Goal: Task Accomplishment & Management: Complete application form

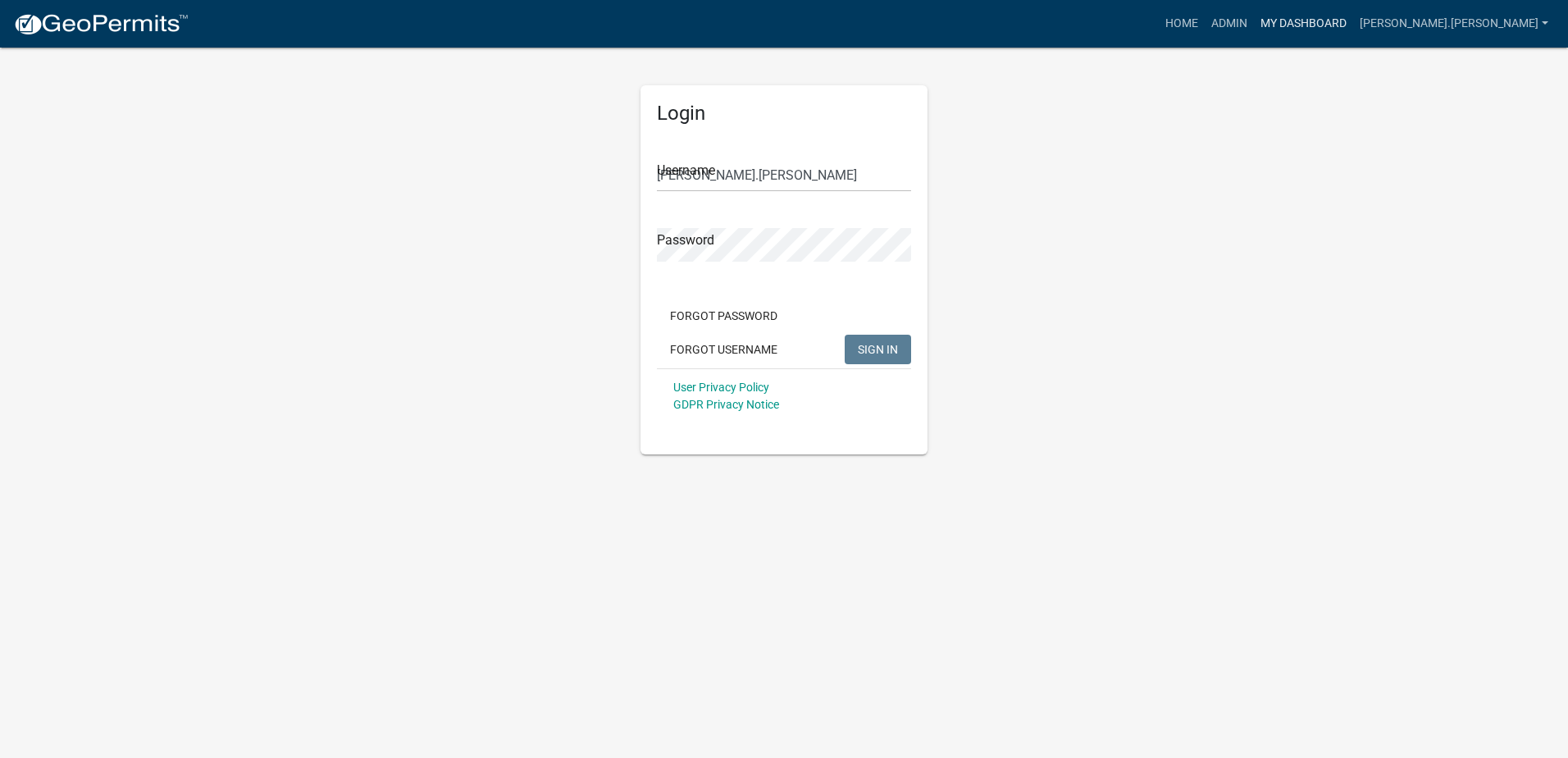
click at [1352, 24] on link "My Dashboard" at bounding box center [1303, 24] width 99 height 31
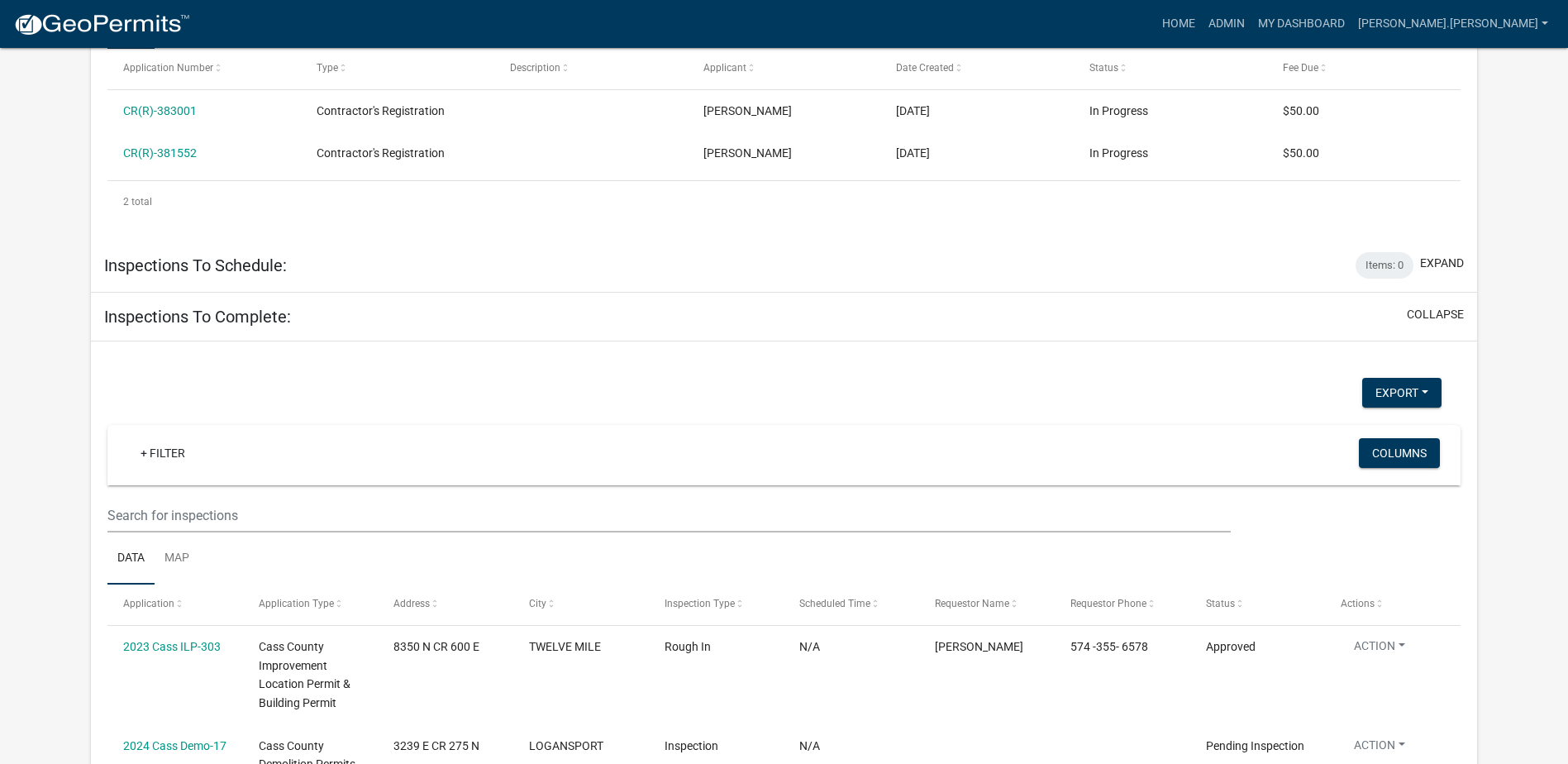
scroll to position [2902, 0]
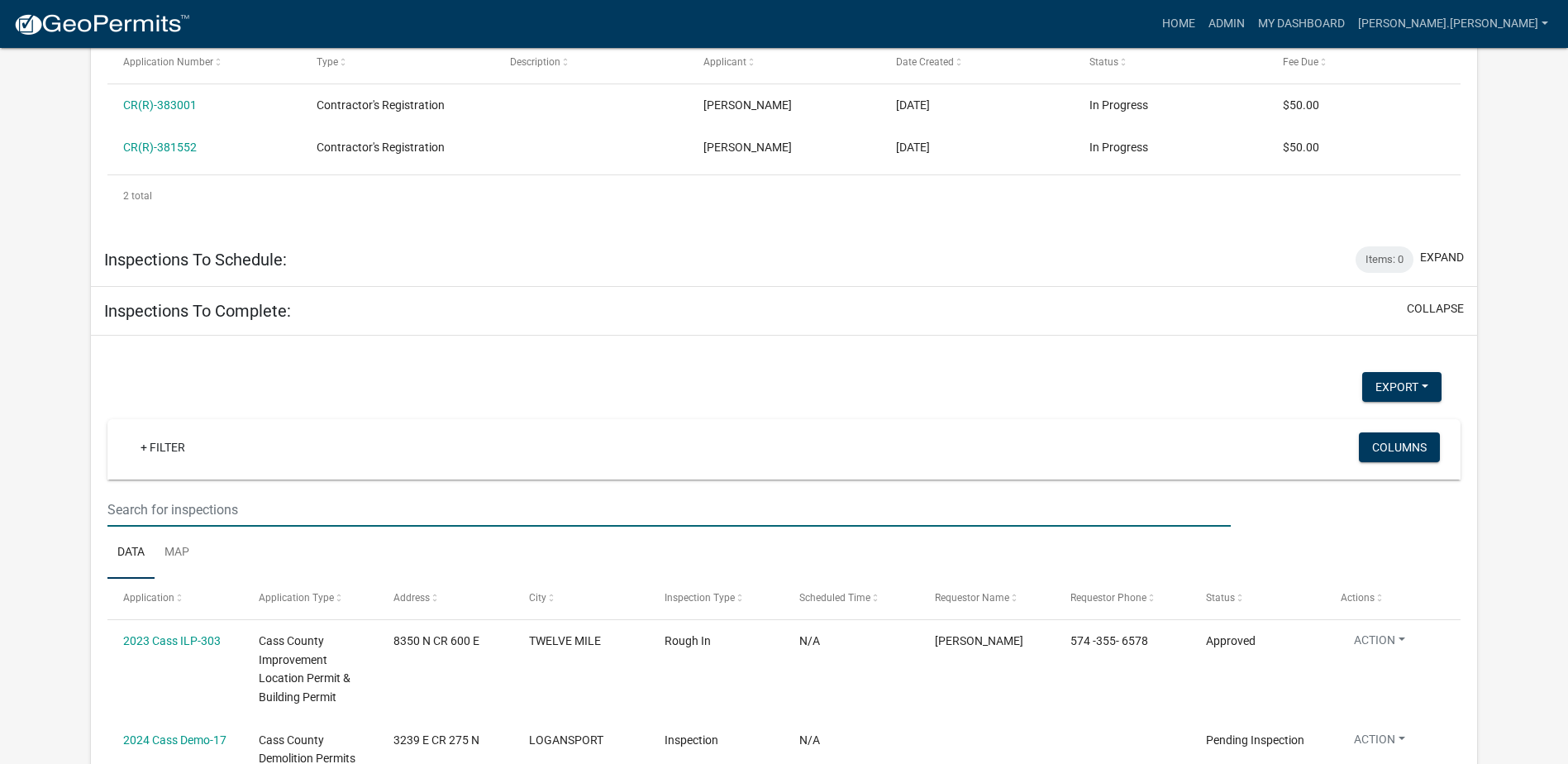
click at [260, 492] on input "text" at bounding box center [669, 509] width 1124 height 34
type input "ILP-437"
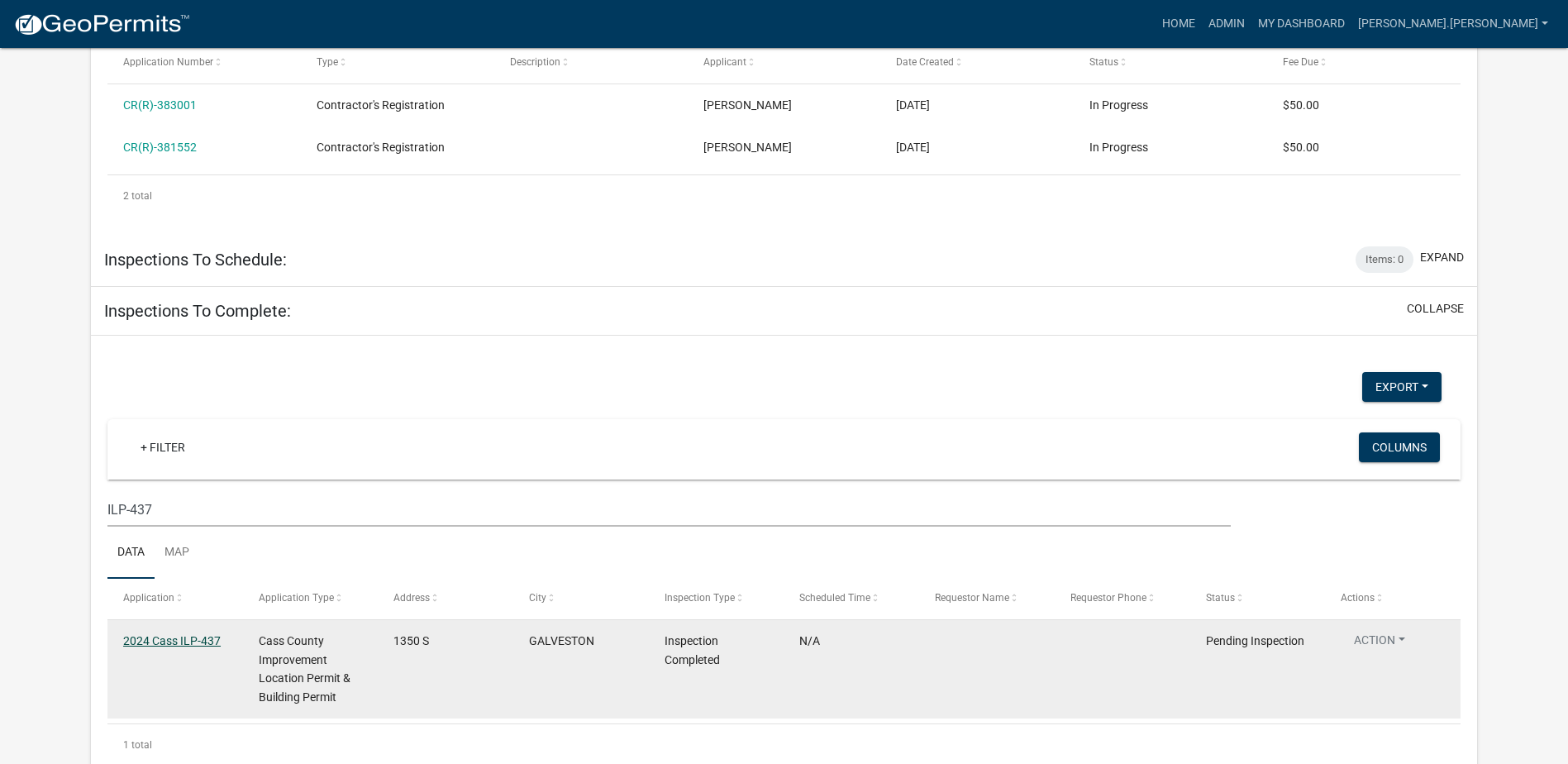
click at [189, 634] on link "2024 Cass ILP-437" at bounding box center [172, 640] width 97 height 13
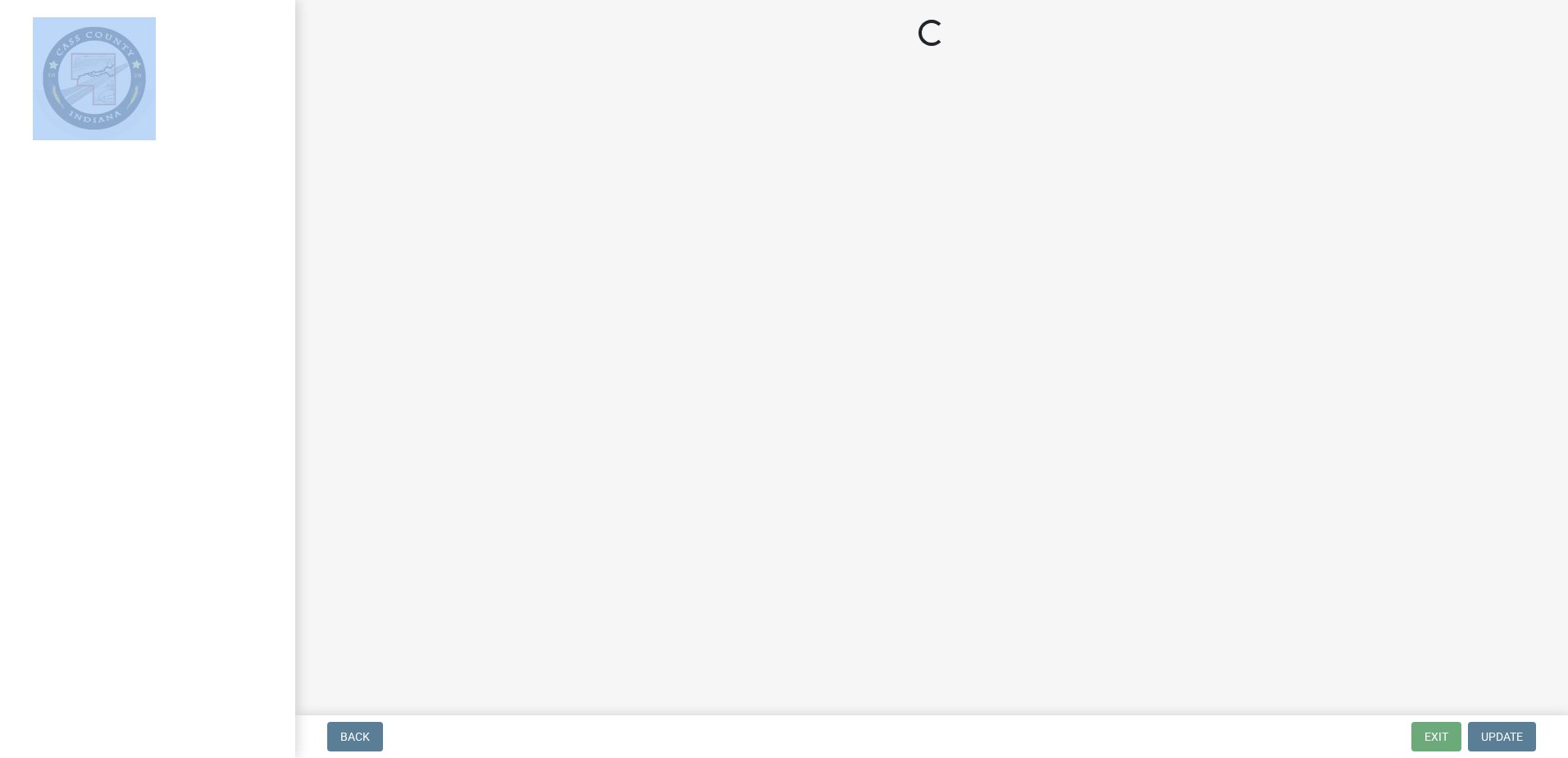
click at [187, 502] on div at bounding box center [147, 379] width 295 height 758
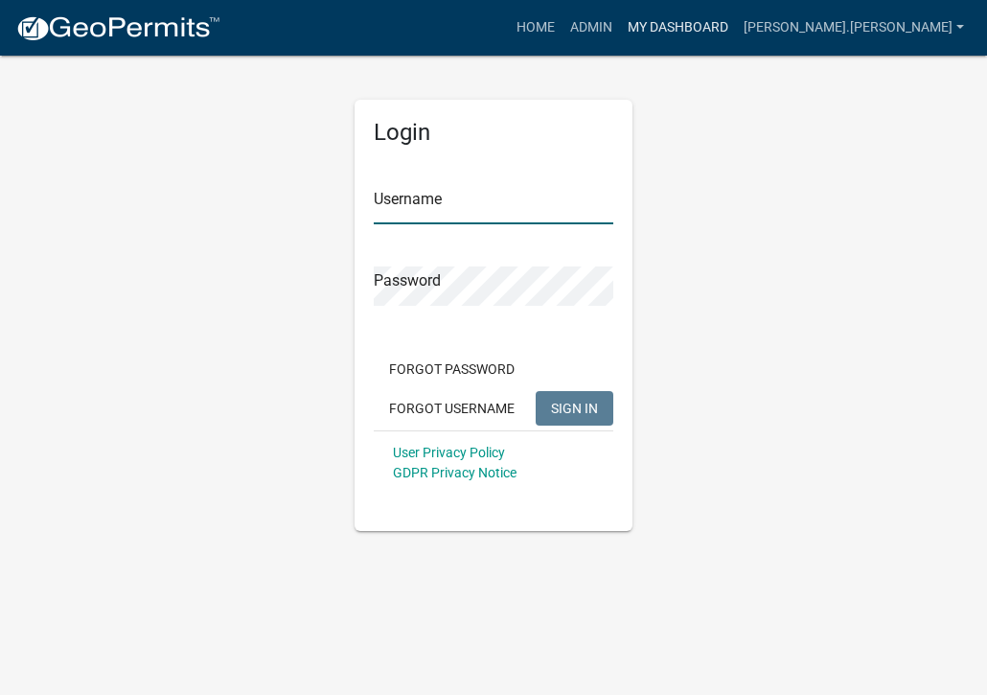
type input "[PERSON_NAME].[PERSON_NAME]"
click at [736, 26] on link "My Dashboard" at bounding box center [678, 28] width 116 height 36
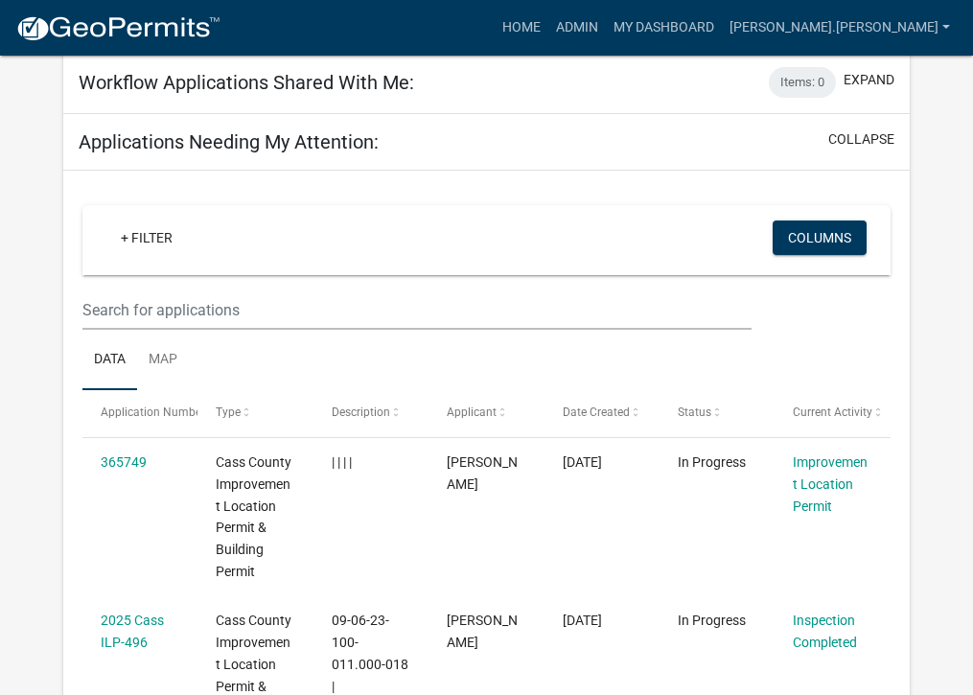
scroll to position [2171, 0]
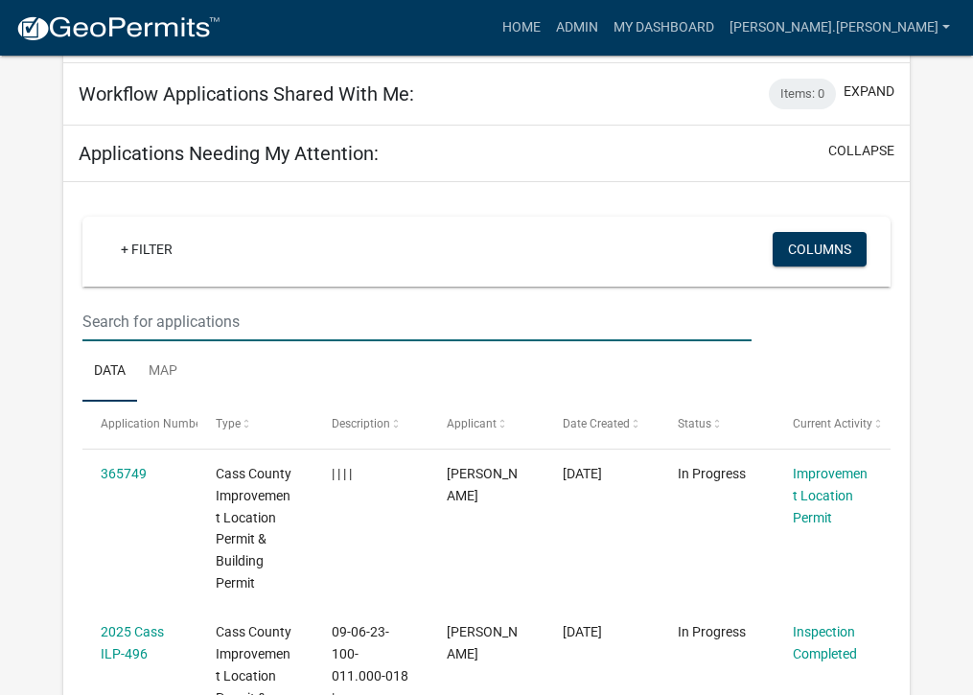
click at [270, 302] on input "text" at bounding box center [416, 321] width 669 height 39
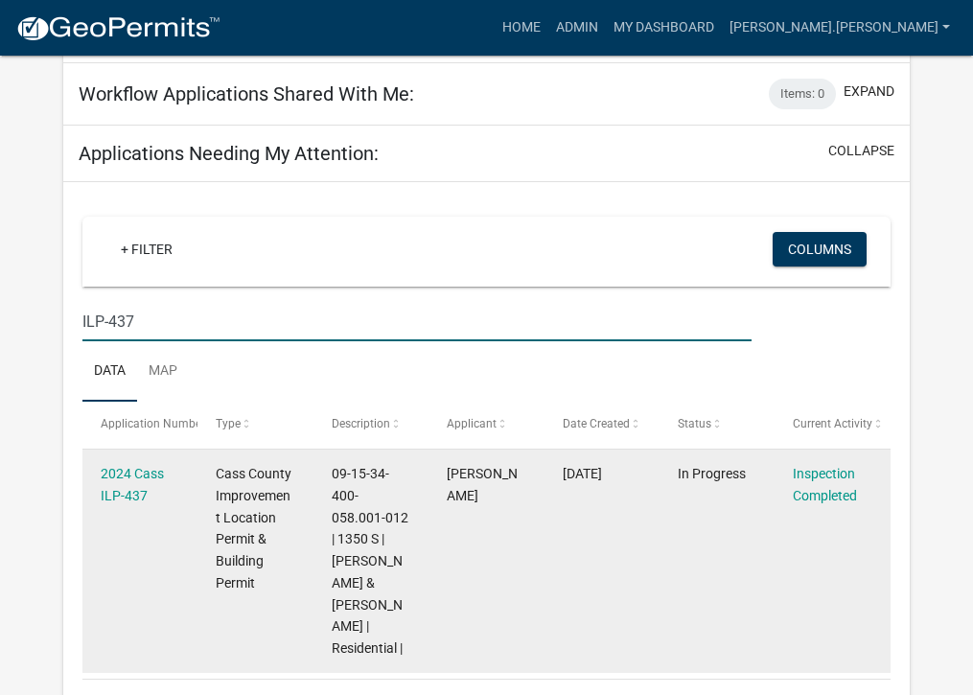
type input "ILP-437"
click at [128, 463] on div "2024 Cass ILP-437" at bounding box center [140, 485] width 79 height 44
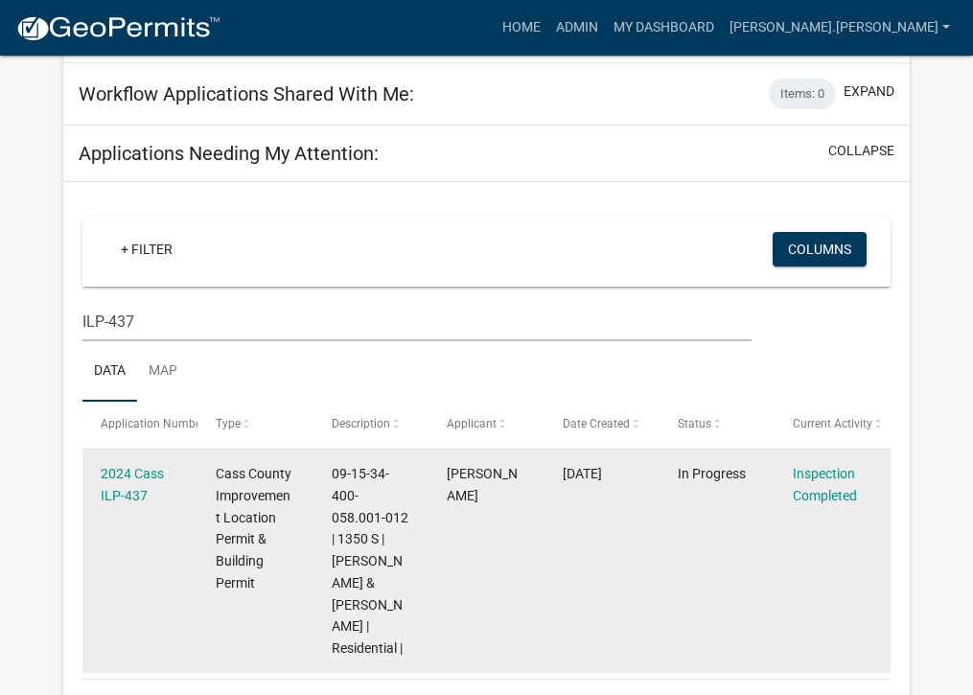
click at [128, 463] on div "2024 Cass ILP-437" at bounding box center [140, 485] width 79 height 44
click at [114, 466] on link "2024 Cass ILP-437" at bounding box center [132, 484] width 63 height 37
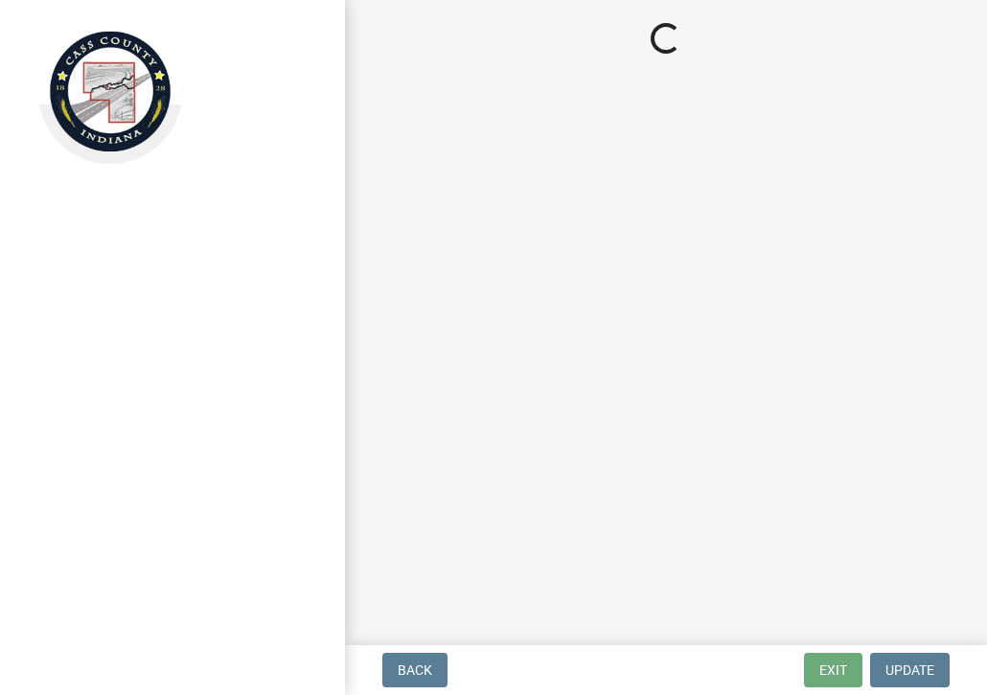
click at [114, 408] on div at bounding box center [172, 347] width 345 height 695
select select "baa4a543-a046-499c-bd40-1ac368eec85c"
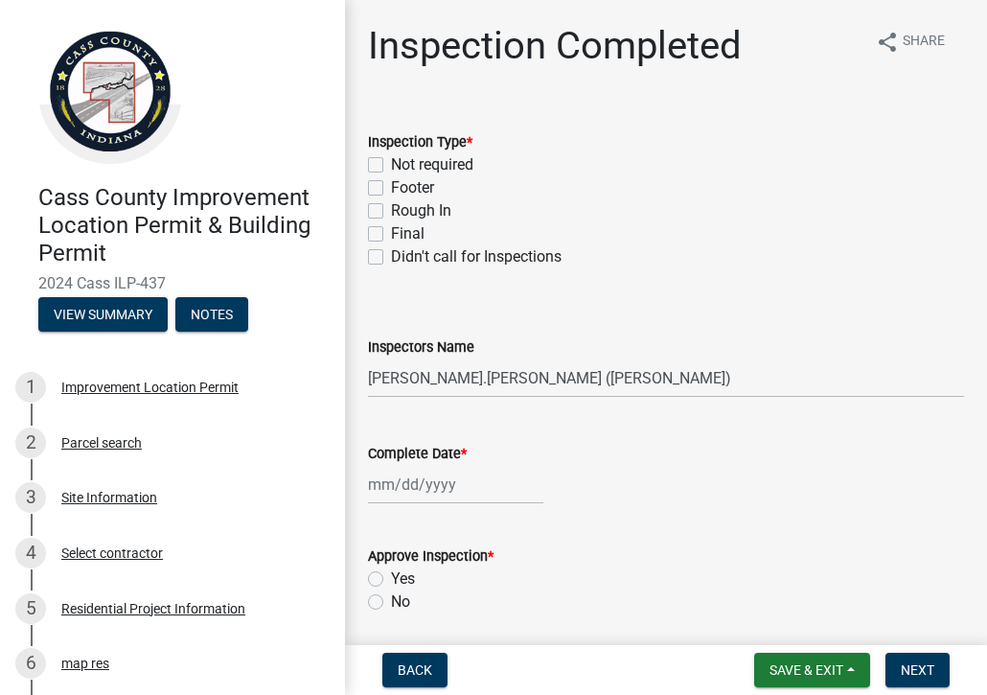
click at [391, 234] on label "Final" at bounding box center [408, 233] width 34 height 23
click at [391, 234] on input "Final" at bounding box center [397, 228] width 12 height 12
checkbox input "true"
checkbox input "false"
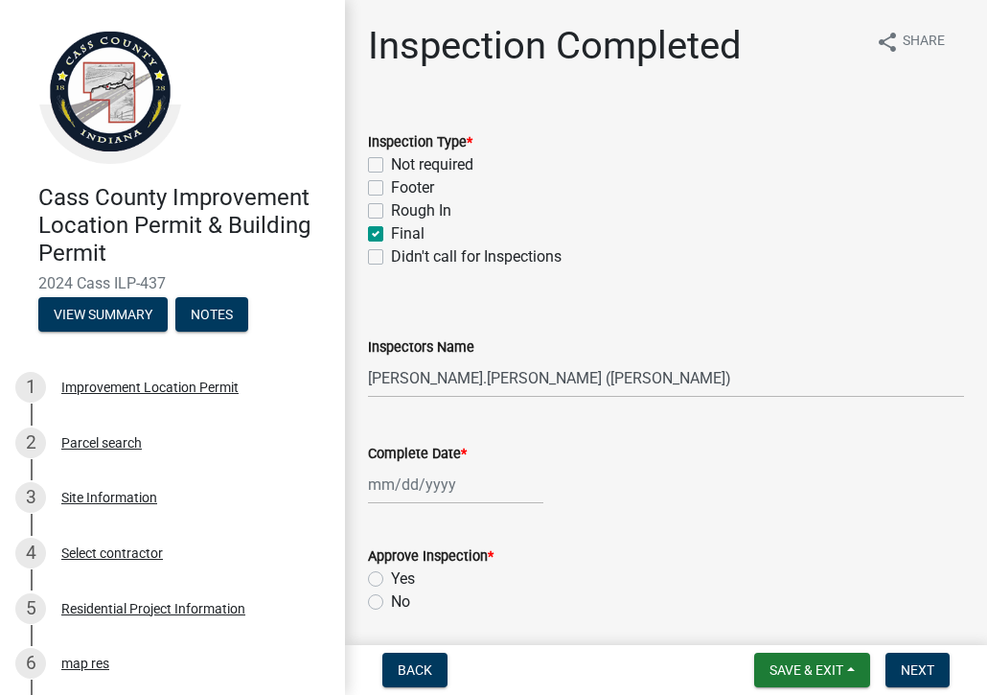
checkbox input "false"
checkbox input "true"
checkbox input "false"
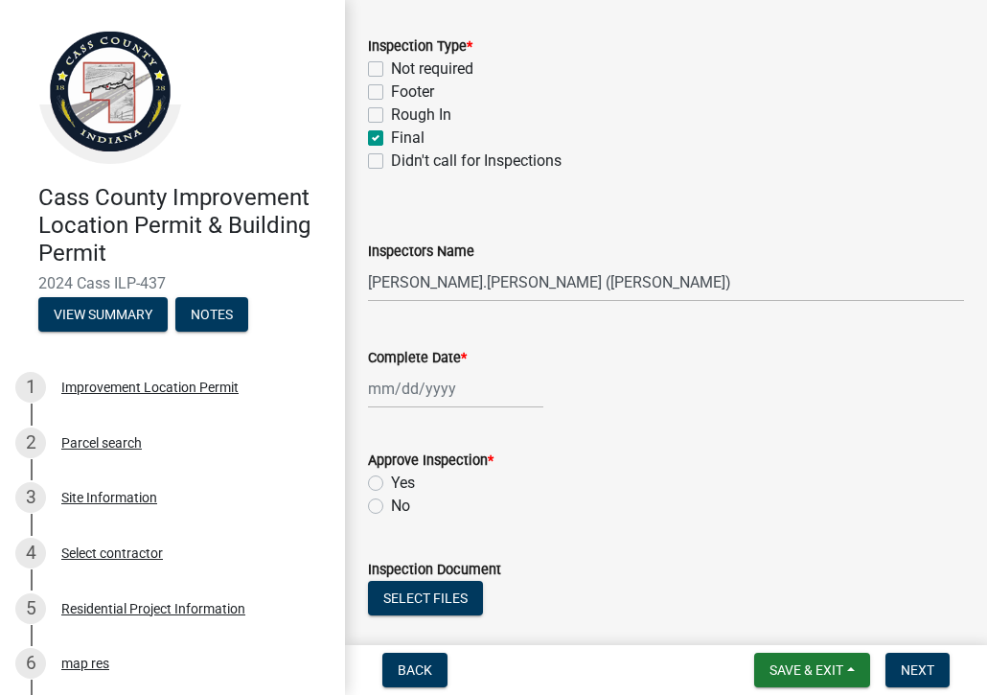
click at [472, 379] on div at bounding box center [455, 388] width 175 height 39
select select "9"
select select "2025"
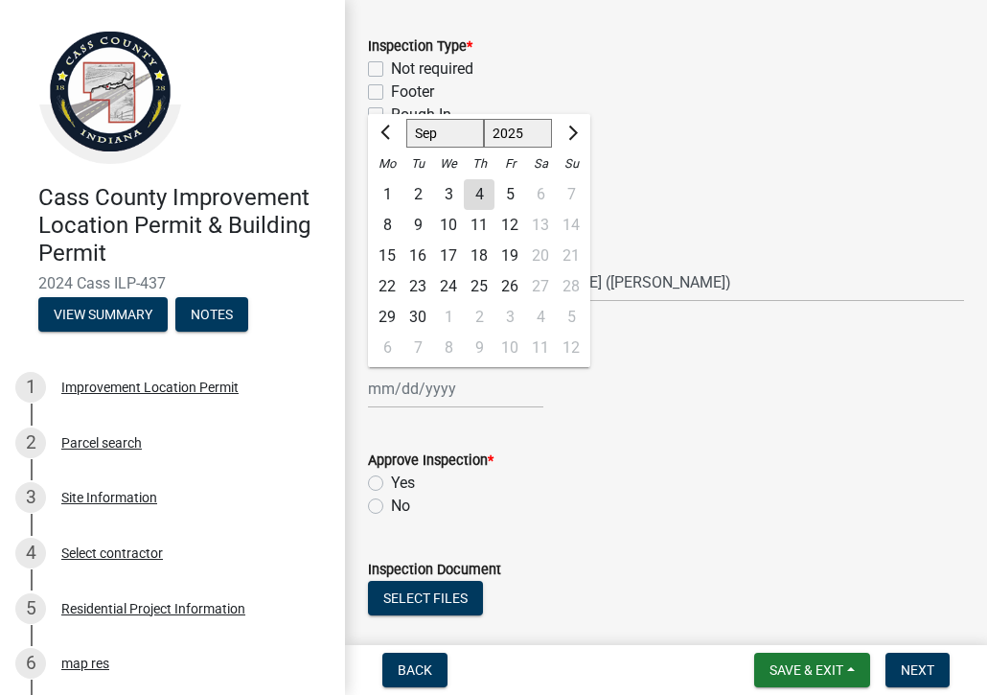
click at [448, 193] on div "3" at bounding box center [448, 194] width 31 height 31
type input "09/03/2025"
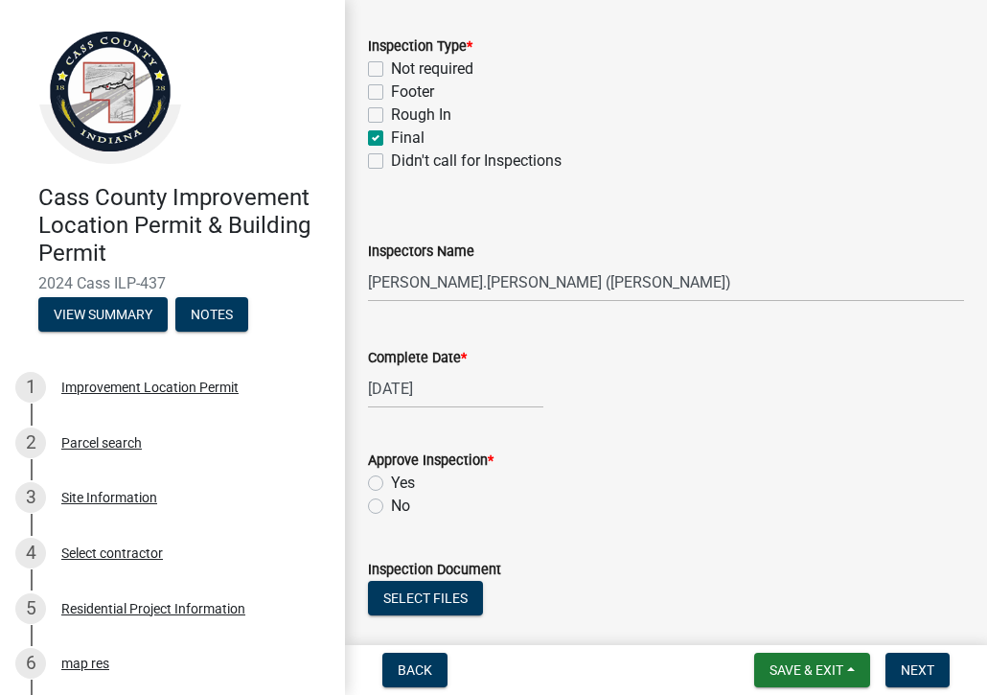
click at [391, 482] on label "Yes" at bounding box center [403, 483] width 24 height 23
click at [391, 482] on input "Yes" at bounding box center [397, 478] width 12 height 12
radio input "true"
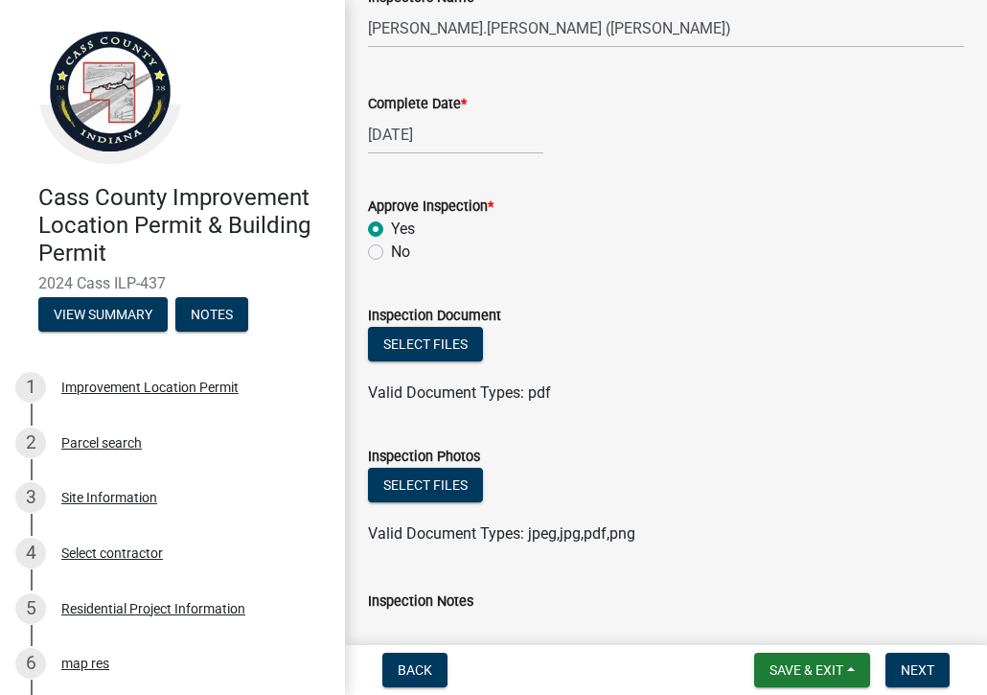
scroll to position [383, 0]
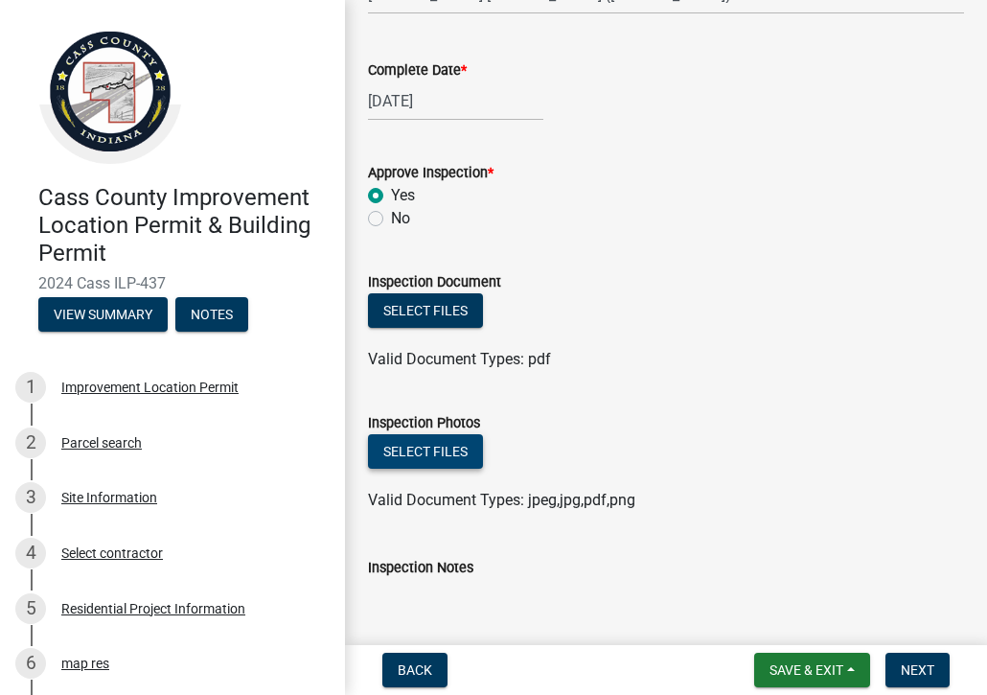
click at [436, 447] on button "Select files" at bounding box center [425, 451] width 115 height 35
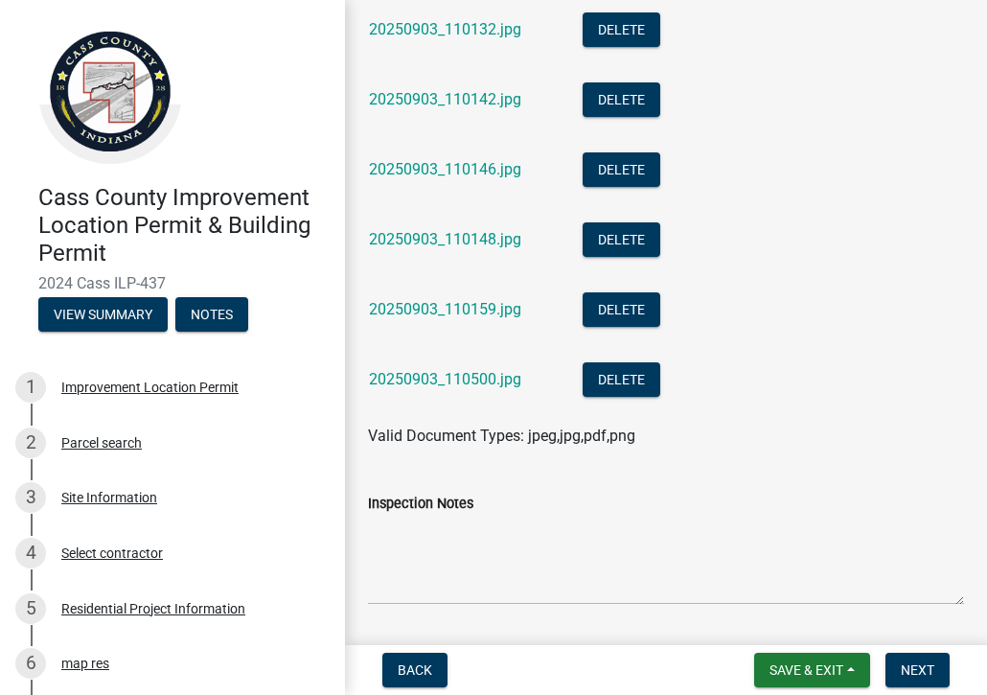
scroll to position [2013, 0]
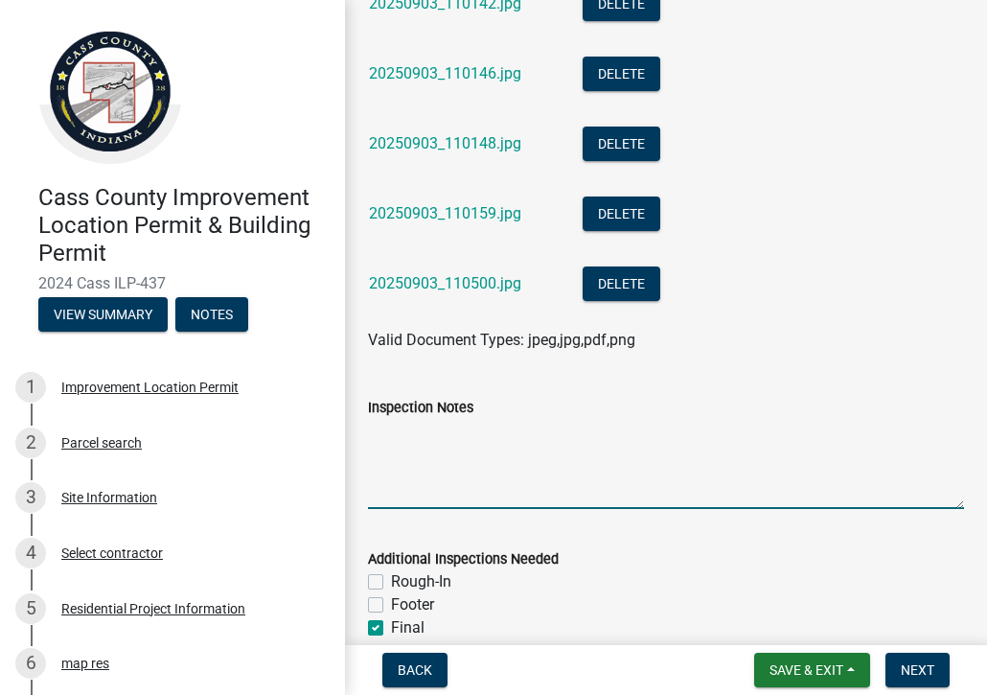
click at [406, 469] on textarea "Inspection Notes" at bounding box center [666, 464] width 596 height 90
click at [861, 432] on textarea "Kitchen done ...Hallway done smoke detector in... Master bedroom done" at bounding box center [666, 464] width 596 height 90
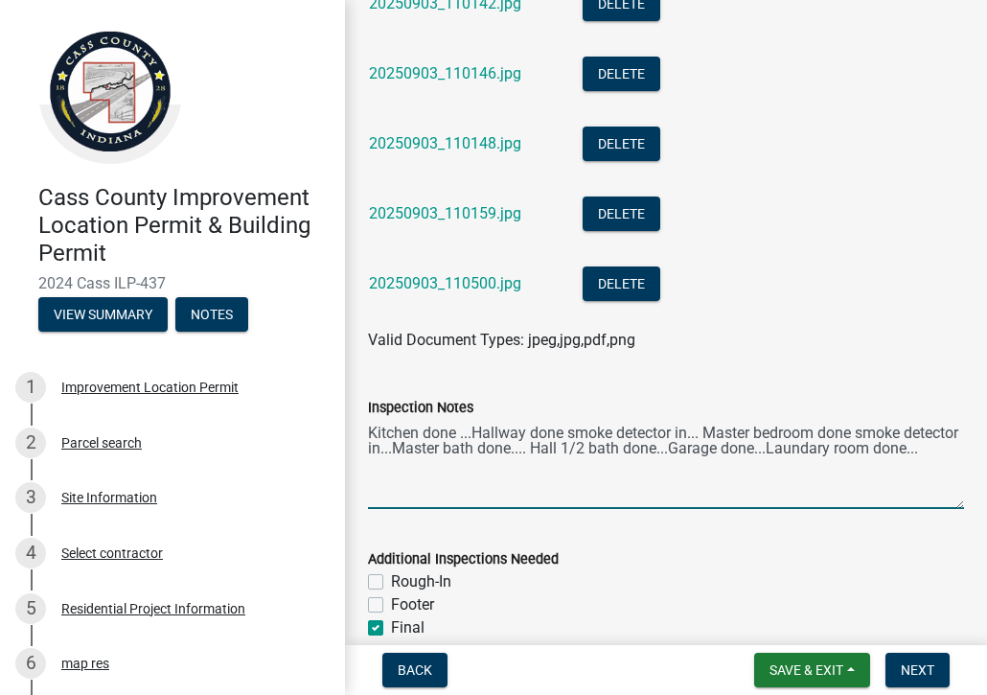
click at [895, 447] on textarea "Kitchen done ...Hallway done smoke detector in... Master bedroom done smoke det…" at bounding box center [666, 464] width 596 height 90
click at [927, 447] on textarea "Kitchen done ...Hallway done smoke detector in... Master bedroom done smoke det…" at bounding box center [666, 464] width 596 height 90
click at [622, 464] on textarea "Kitchen done ...Hallway done smoke detector in... Master bedroom done smoke det…" at bounding box center [666, 464] width 596 height 90
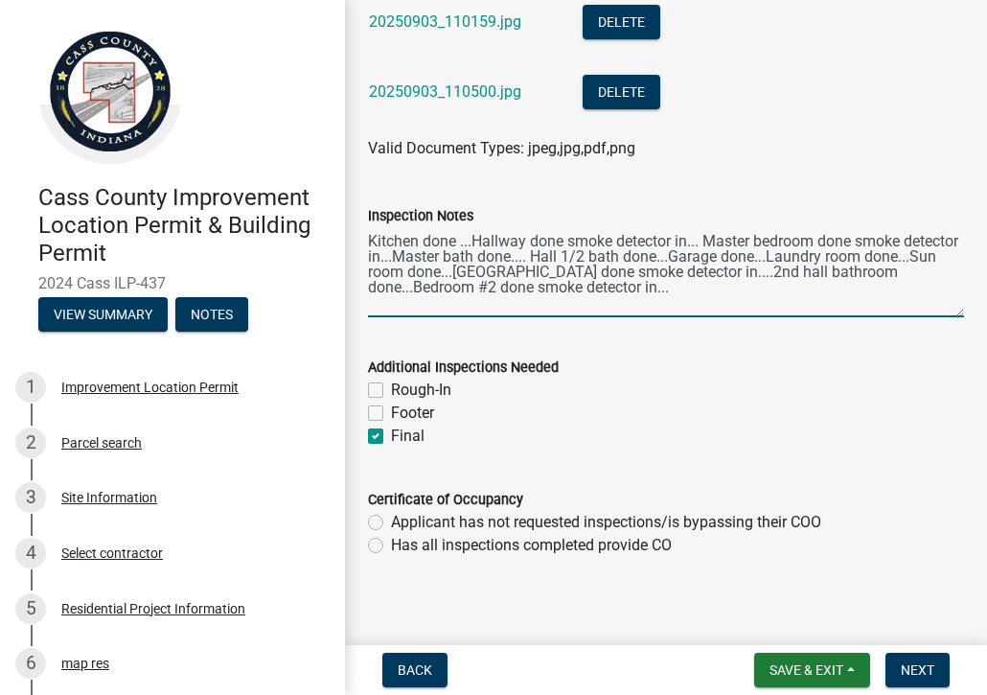
scroll to position [2216, 0]
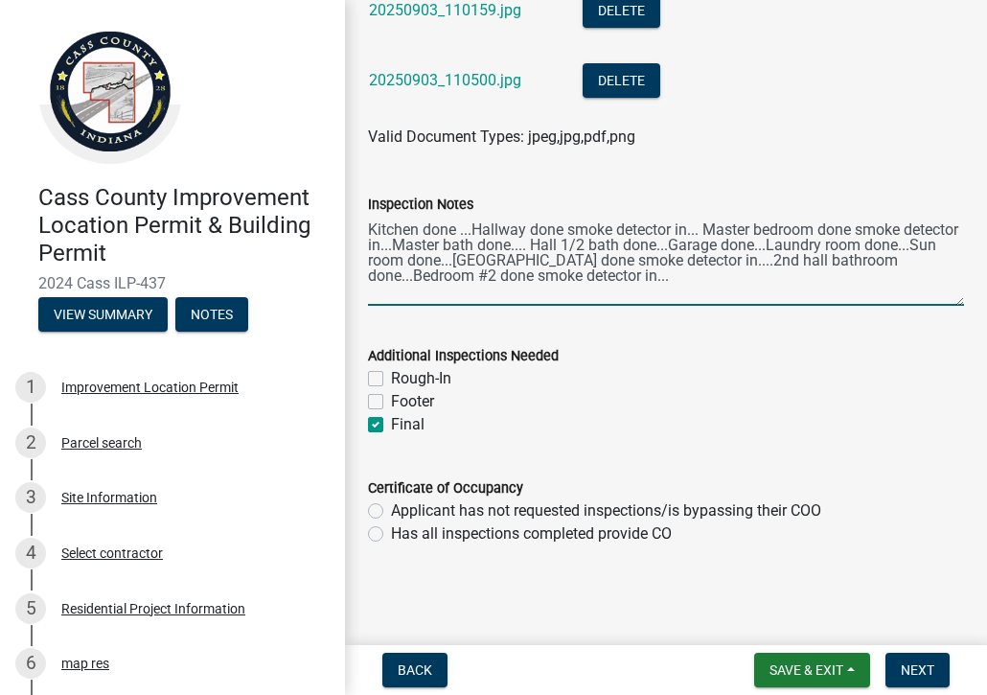
type textarea "Kitchen done ...Hallway done smoke detector in... Master bedroom done smoke det…"
click at [391, 533] on label "Has all inspections completed provide CO" at bounding box center [531, 533] width 281 height 23
click at [391, 533] on input "Has all inspections completed provide CO" at bounding box center [397, 528] width 12 height 12
radio input "true"
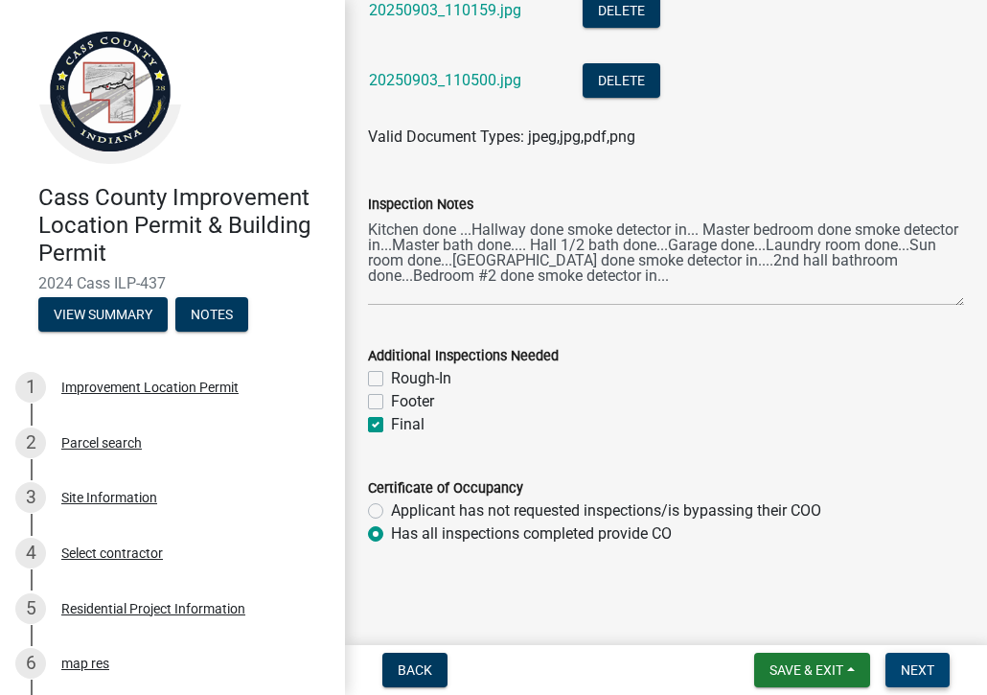
click at [918, 664] on span "Next" at bounding box center [918, 669] width 34 height 15
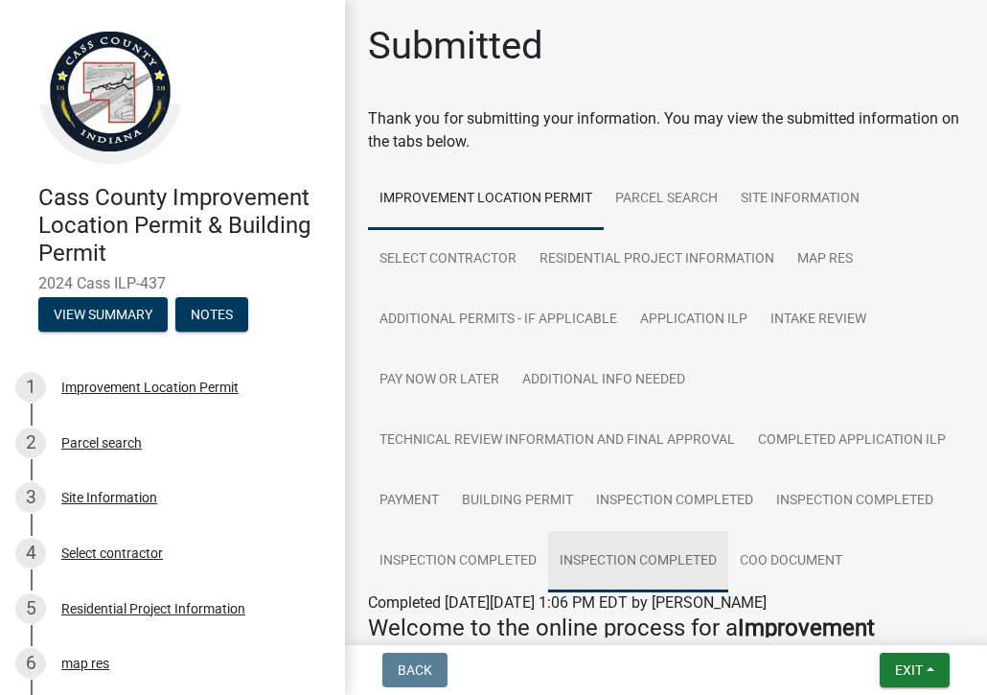
click at [548, 592] on link "Inspection Completed" at bounding box center [638, 561] width 180 height 61
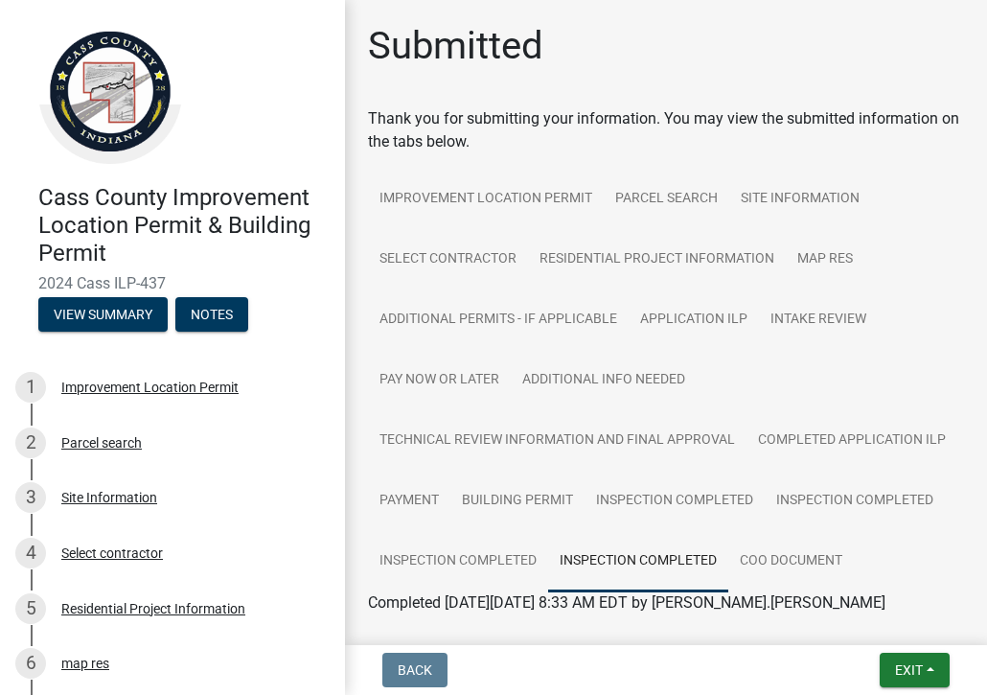
click at [548, 592] on link "Inspection Completed" at bounding box center [638, 561] width 180 height 61
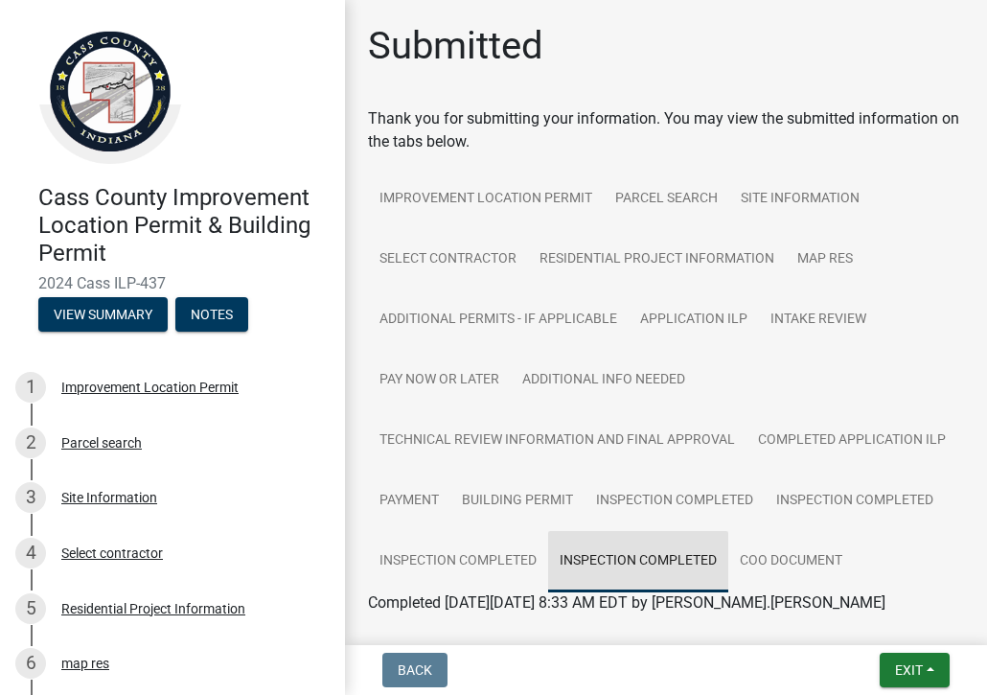
click at [548, 592] on link "Inspection Completed" at bounding box center [638, 561] width 180 height 61
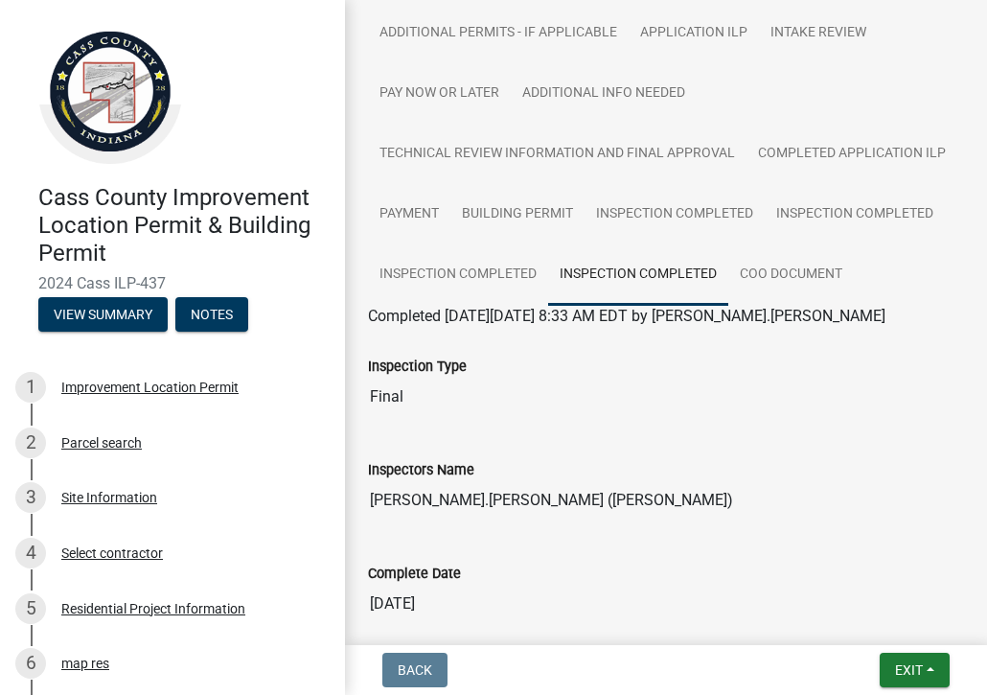
scroll to position [288, 0]
click at [548, 305] on link "Inspection Completed" at bounding box center [638, 273] width 180 height 61
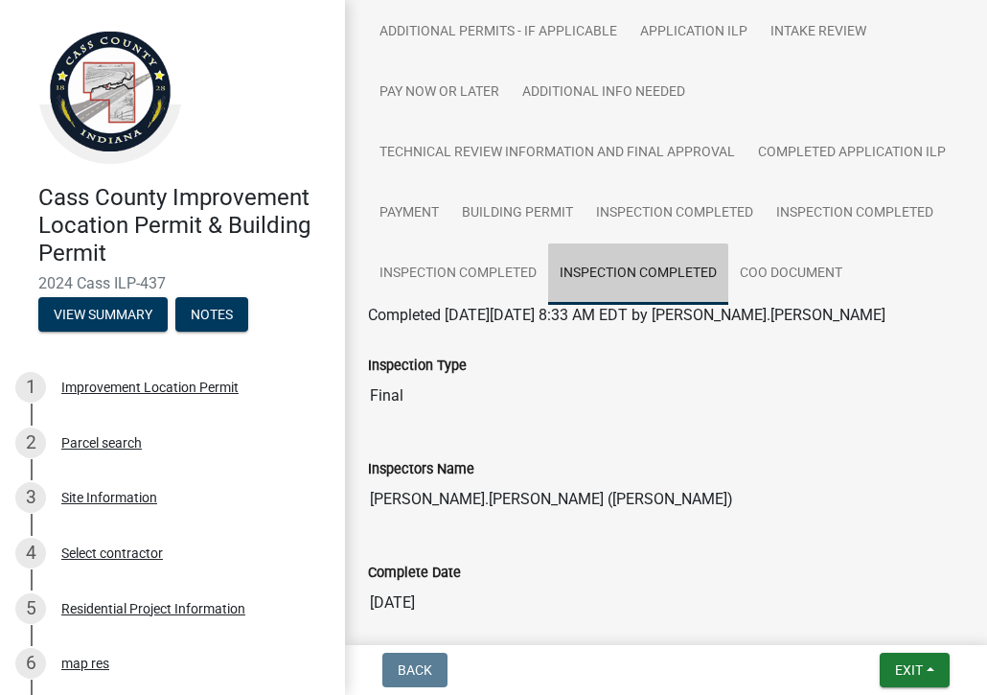
click at [548, 305] on link "Inspection Completed" at bounding box center [638, 273] width 180 height 61
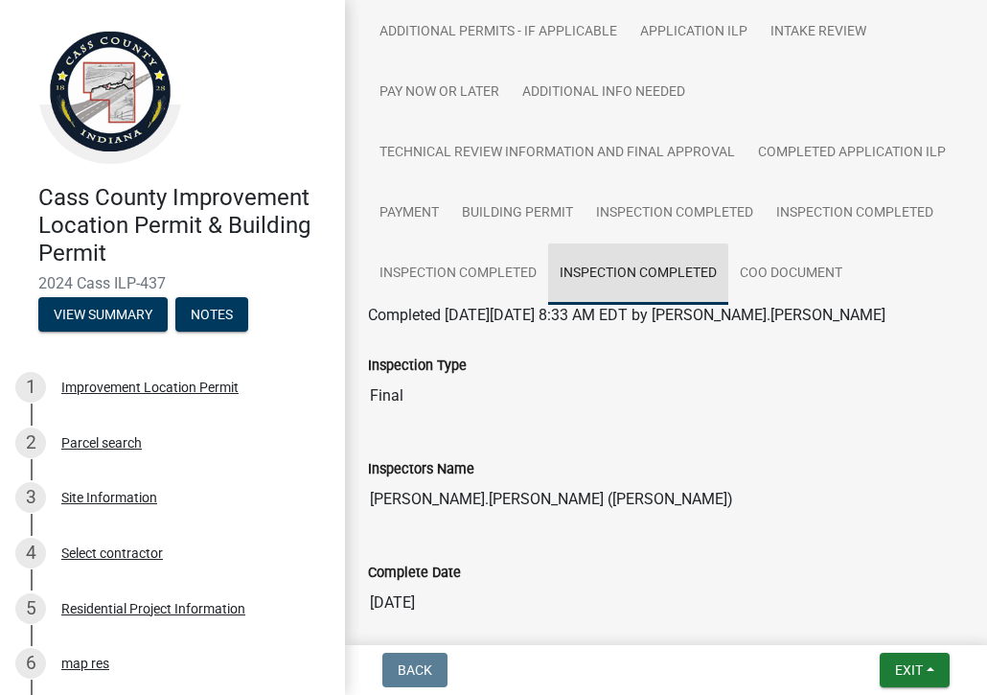
click at [548, 305] on link "Inspection Completed" at bounding box center [638, 273] width 180 height 61
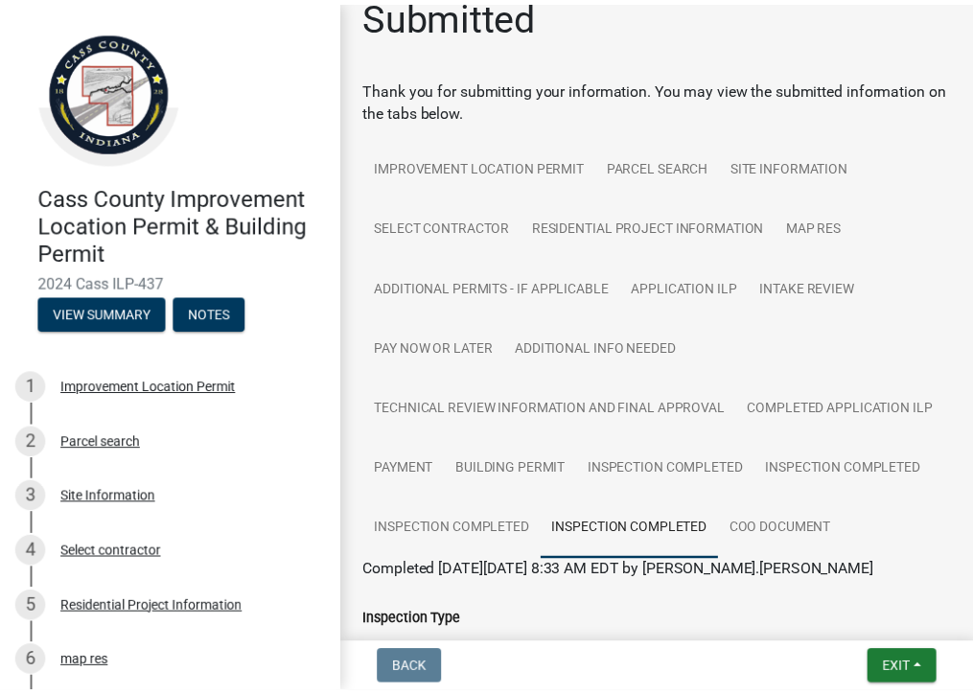
scroll to position [0, 0]
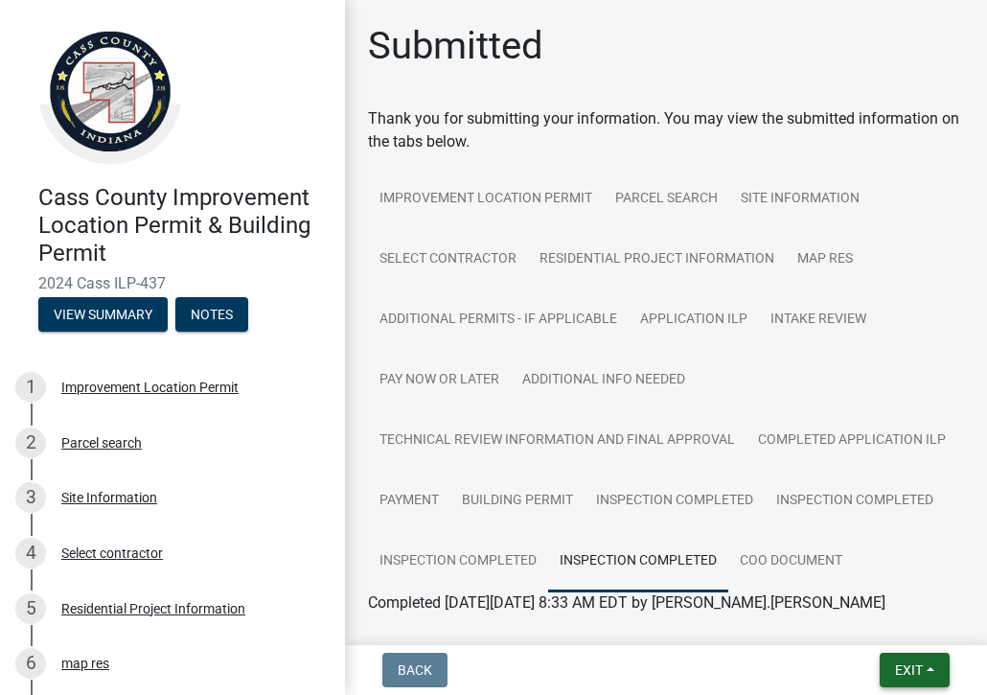
click at [912, 664] on span "Exit" at bounding box center [909, 669] width 28 height 15
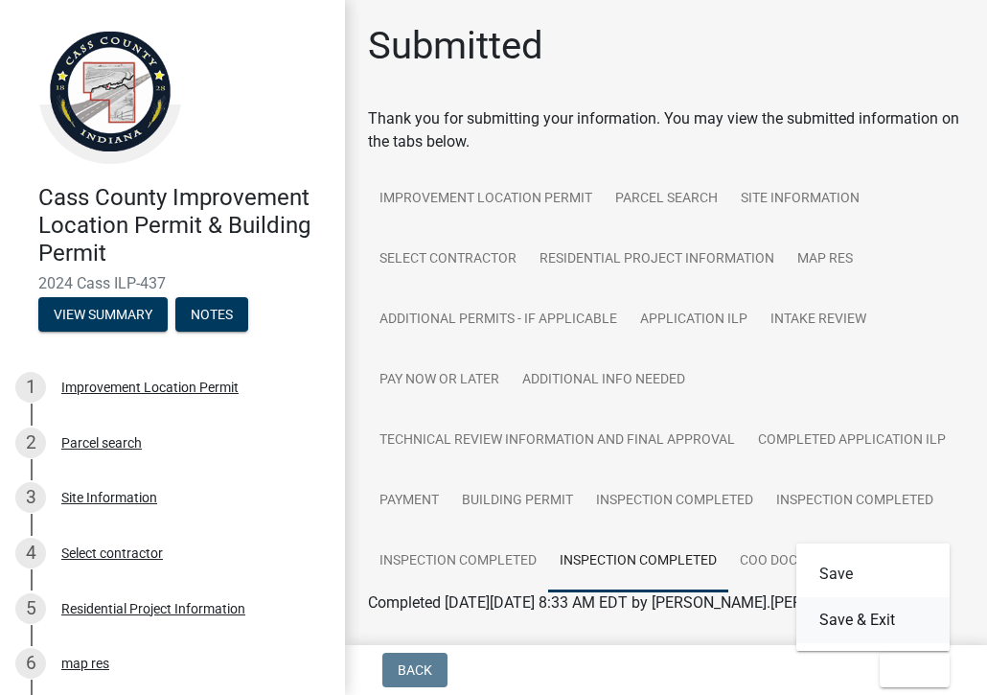
click at [861, 620] on button "Save & Exit" at bounding box center [872, 620] width 153 height 46
